Goal: Task Accomplishment & Management: Complete application form

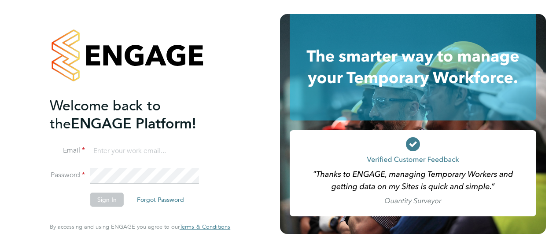
click at [158, 149] on input at bounding box center [144, 151] width 109 height 16
drag, startPoint x: 181, startPoint y: 153, endPoint x: 0, endPoint y: 117, distance: 184.8
click at [0, 117] on html "Welcome back to the ENGAGE Platform! Email [PERSON_NAME][EMAIL_ADDRESS][DOMAIN_…" at bounding box center [280, 124] width 560 height 248
type input "[PERSON_NAME][EMAIL_ADDRESS][PERSON_NAME][DOMAIN_NAME]"
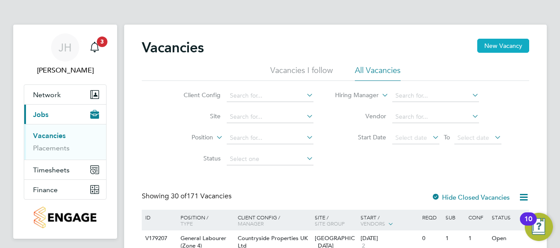
click at [509, 41] on button "New Vacancy" at bounding box center [503, 46] width 52 height 14
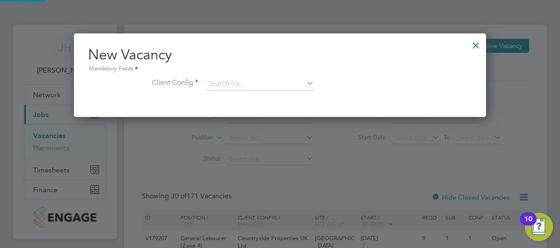
scroll to position [83, 412]
click at [252, 86] on input at bounding box center [259, 83] width 109 height 13
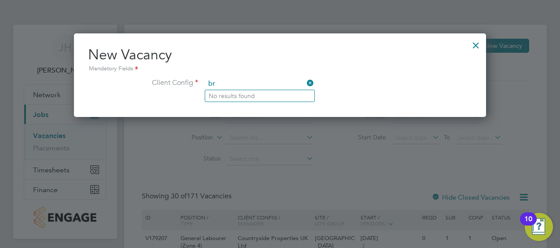
type input "b"
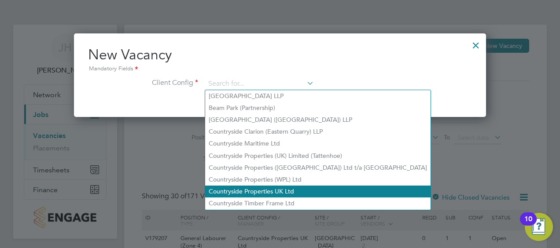
click at [296, 190] on li "Countryside Properties UK Ltd" at bounding box center [317, 192] width 225 height 12
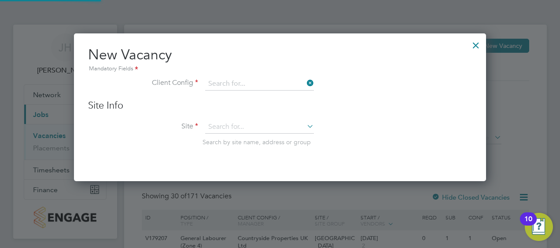
type input "Countryside Properties UK Ltd"
click at [256, 126] on input at bounding box center [259, 127] width 109 height 13
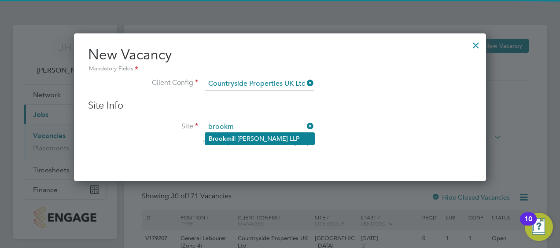
click at [260, 139] on li "Brookm ill [PERSON_NAME] LLP" at bounding box center [259, 139] width 109 height 12
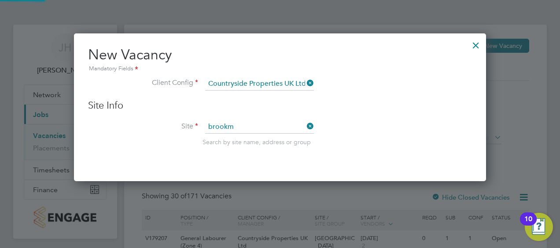
type input "[GEOGRAPHIC_DATA][PERSON_NAME] LLP"
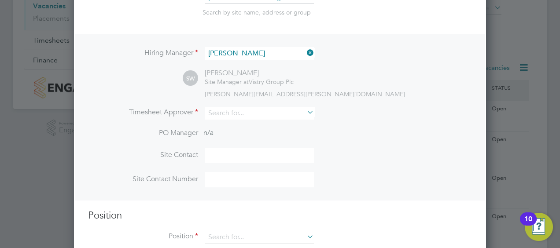
scroll to position [132, 0]
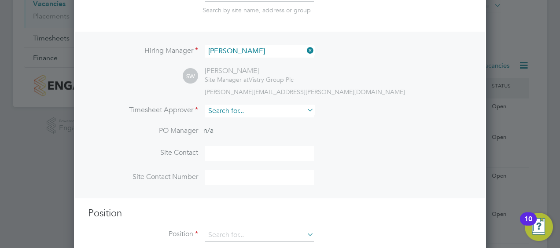
click at [249, 110] on input at bounding box center [259, 111] width 109 height 13
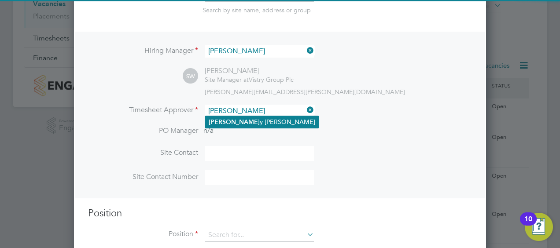
click at [244, 122] on li "[PERSON_NAME]" at bounding box center [261, 122] width 113 height 12
type input "[PERSON_NAME]"
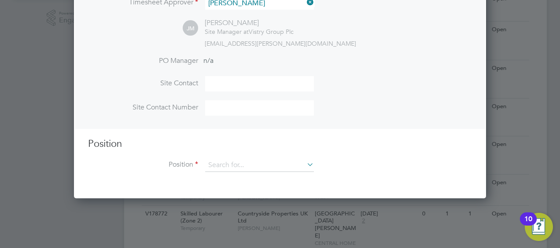
scroll to position [244, 0]
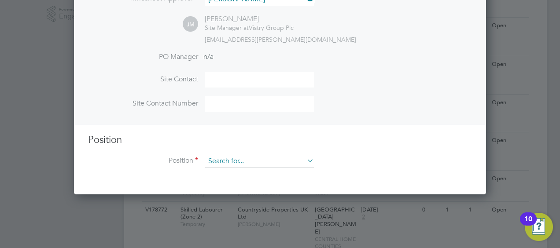
click at [230, 159] on input at bounding box center [259, 161] width 109 height 13
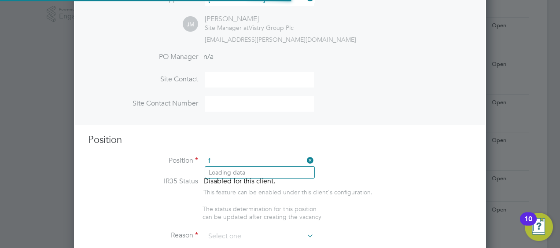
scroll to position [1262, 412]
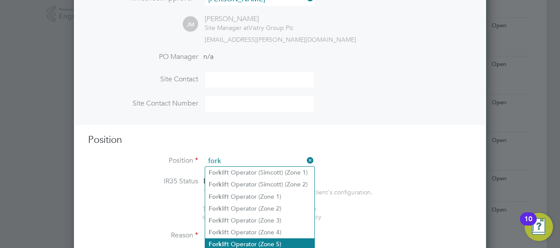
click at [282, 241] on li "Fork lift Operator (Zone 5)" at bounding box center [259, 244] width 109 height 12
type input "Forklift Operator (Zone 5)"
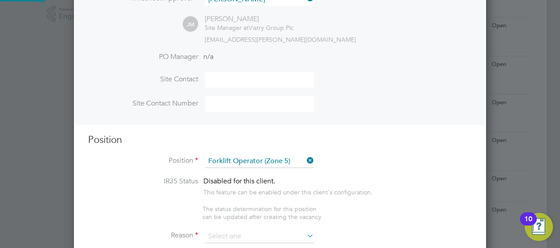
type textarea "Operate construction plant. Telehandlers / Rough Terrain Trucks. Delivering lar…"
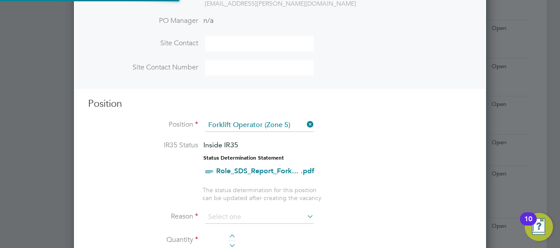
scroll to position [332, 0]
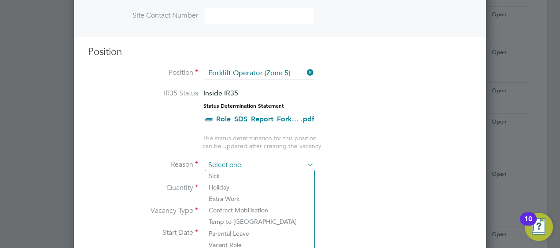
click at [252, 160] on input at bounding box center [259, 165] width 109 height 13
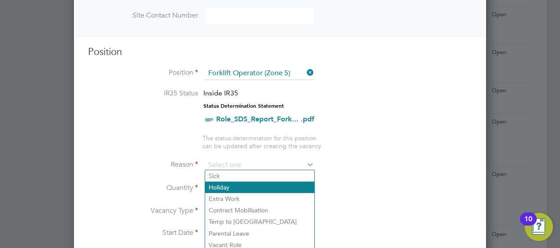
click at [256, 183] on li "Holiday" at bounding box center [259, 187] width 109 height 11
type input "Holiday"
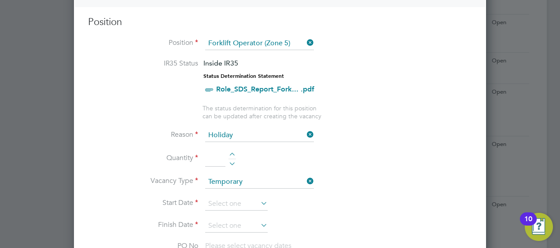
scroll to position [376, 0]
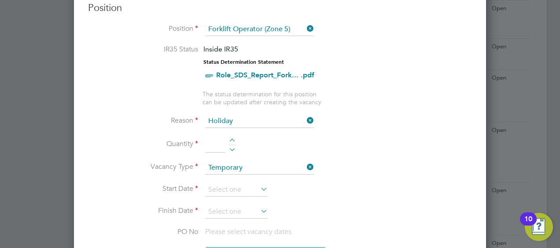
click at [232, 139] on div at bounding box center [231, 142] width 7 height 6
type input "1"
click at [259, 188] on icon at bounding box center [259, 189] width 0 height 12
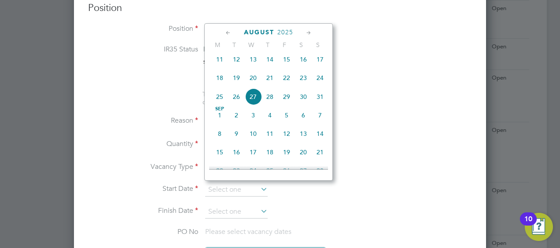
click at [252, 77] on span "20" at bounding box center [253, 78] width 17 height 17
type input "[DATE]"
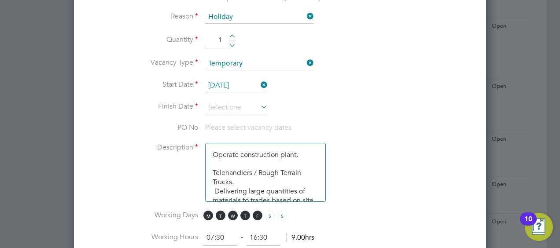
scroll to position [508, 0]
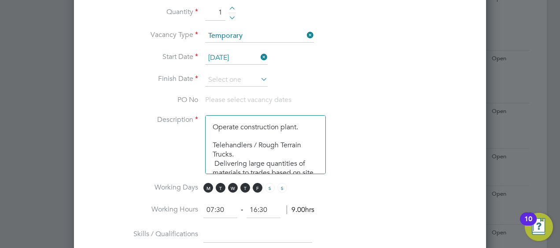
click at [259, 73] on icon at bounding box center [259, 79] width 0 height 12
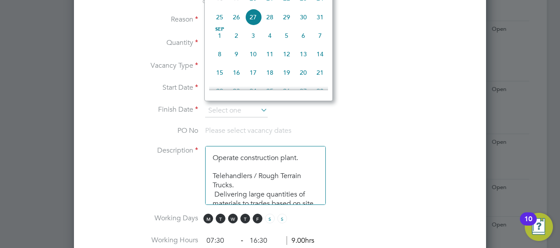
scroll to position [464, 0]
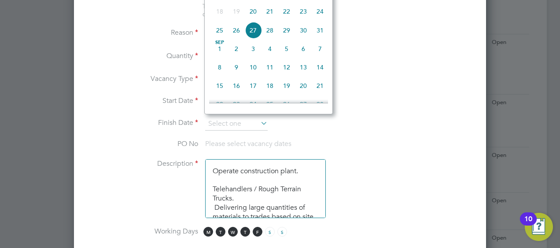
click at [286, 54] on span "5" at bounding box center [286, 48] width 17 height 17
type input "[DATE]"
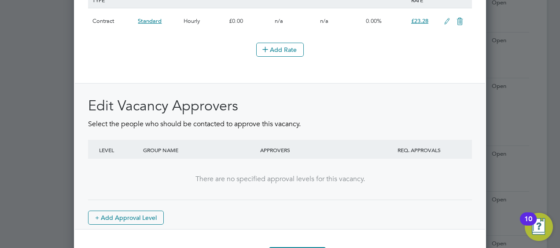
scroll to position [1133, 0]
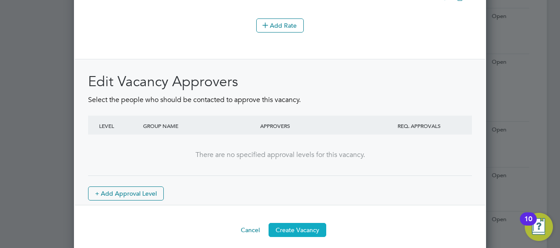
click at [311, 223] on button "Create Vacancy" at bounding box center [297, 230] width 58 height 14
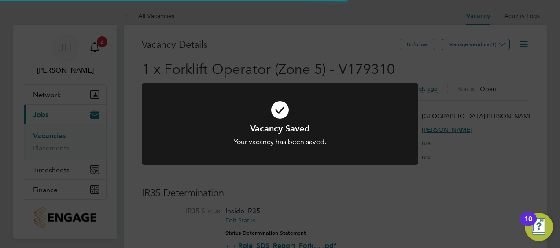
click at [502, 40] on div "Vacancy Saved Your vacancy has been saved. Cancel Okay" at bounding box center [280, 124] width 560 height 248
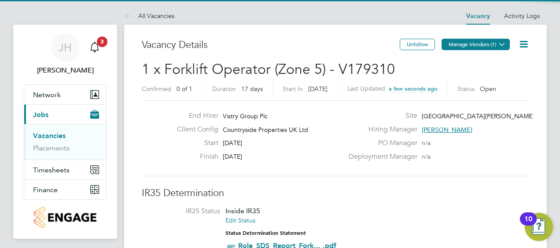
click at [495, 43] on button "Manage Vendors (1)" at bounding box center [475, 44] width 68 height 11
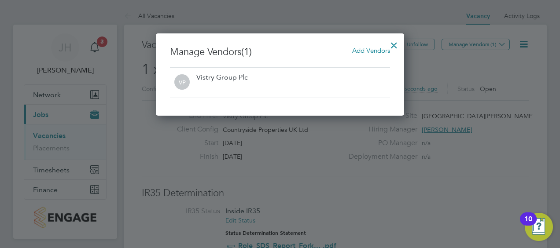
click at [373, 50] on span "Add Vendors" at bounding box center [371, 50] width 38 height 8
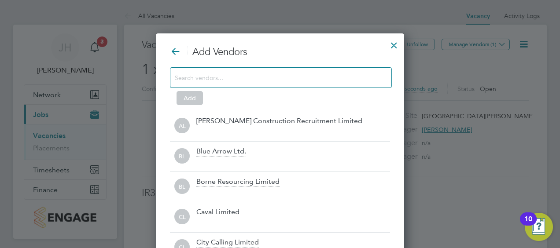
click at [234, 72] on input at bounding box center [274, 77] width 198 height 11
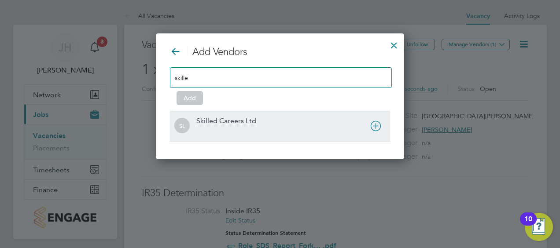
type input "skille"
click at [377, 121] on icon at bounding box center [375, 126] width 11 height 11
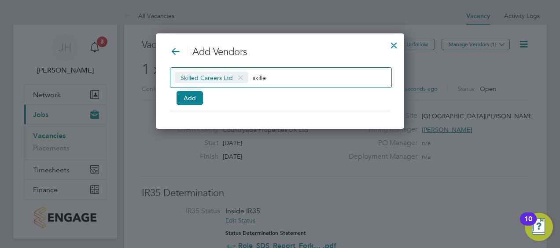
click at [187, 106] on div "Add Vendors Skilled Careers Ltd skille Add" at bounding box center [280, 79] width 220 height 66
click at [196, 95] on button "Add" at bounding box center [189, 98] width 26 height 14
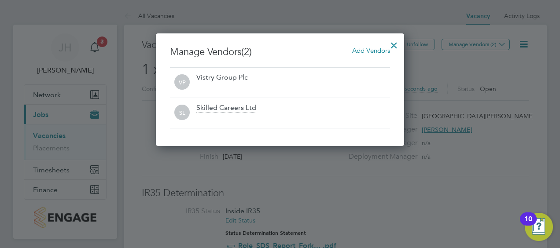
click at [395, 44] on div at bounding box center [394, 43] width 16 height 16
